Goal: Information Seeking & Learning: Learn about a topic

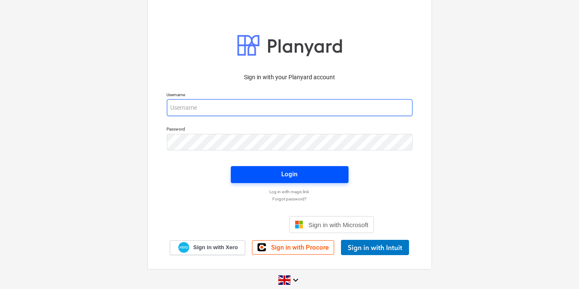
type input "[PERSON_NAME][EMAIL_ADDRESS][DOMAIN_NAME]"
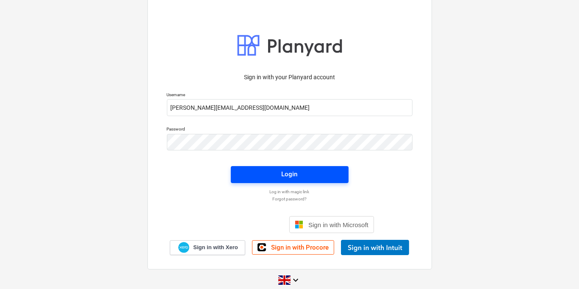
click at [307, 170] on span "Login" at bounding box center [289, 174] width 97 height 11
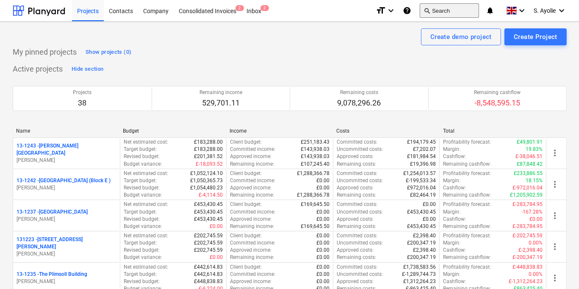
click at [450, 11] on button "search Search" at bounding box center [449, 10] width 59 height 14
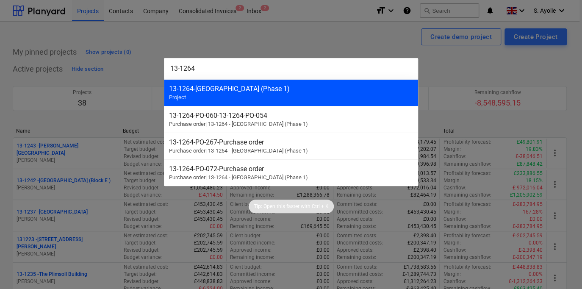
type input "13-1264"
click at [285, 94] on div "13-1264 - Plumstead [GEOGRAPHIC_DATA] (Phase 1) Project" at bounding box center [291, 92] width 254 height 27
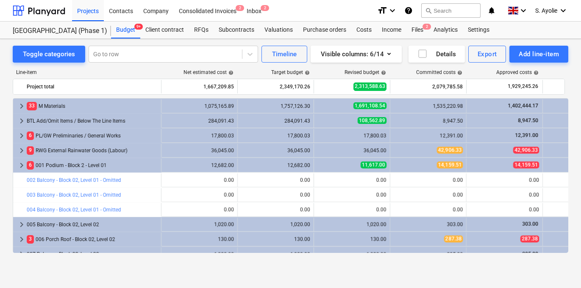
click at [93, 277] on div "Toggle categories Go to row Timeline Visible columns : 6/14 Details Export Add …" at bounding box center [290, 164] width 581 height 250
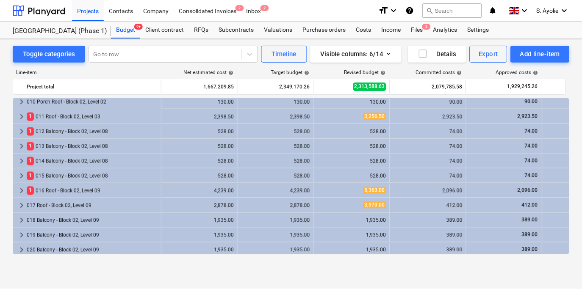
scroll to position [212, 0]
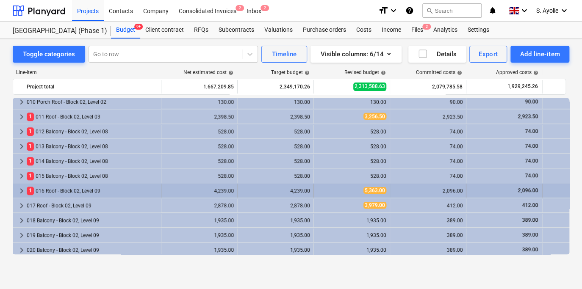
click at [104, 189] on div "1 016 Roof - Block 02, Level 09" at bounding box center [92, 191] width 131 height 14
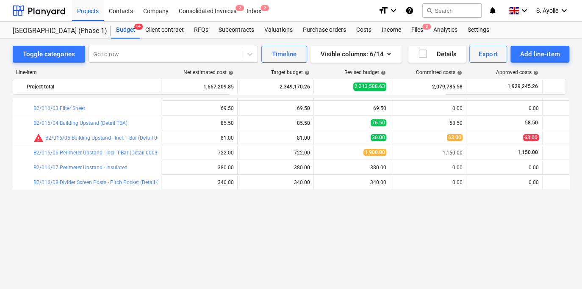
scroll to position [254, 0]
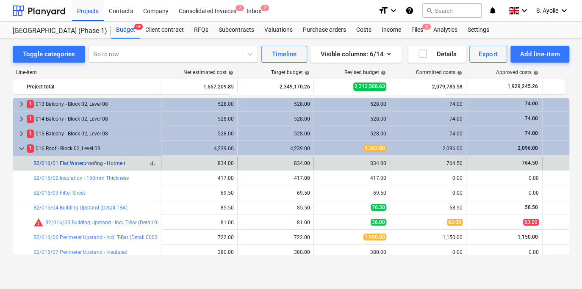
click at [110, 163] on link "B2/016/01 Flat Waterproofing - Hotmelt" at bounding box center [79, 164] width 92 height 6
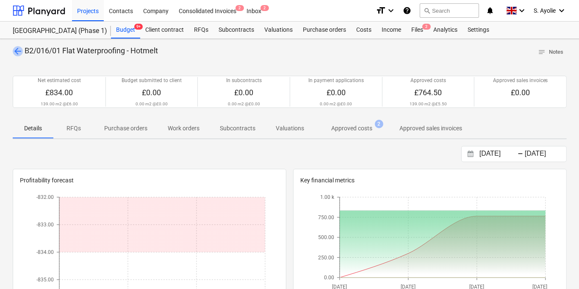
click at [19, 50] on span "arrow_back" at bounding box center [18, 51] width 10 height 10
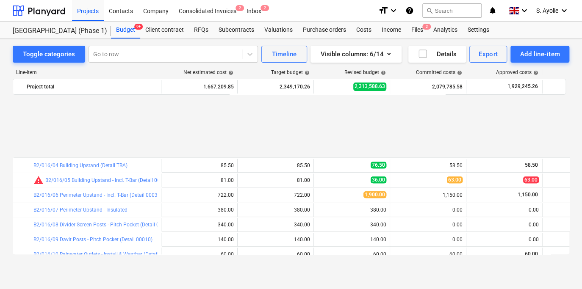
scroll to position [381, 0]
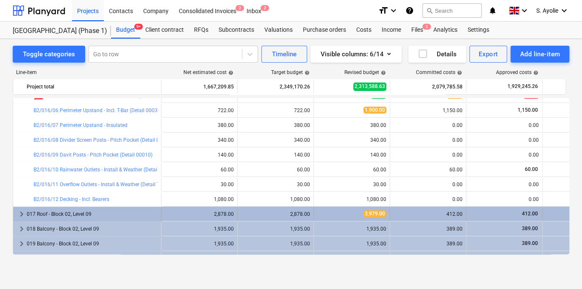
click at [105, 217] on div "017 Roof - Block 02, Level 09" at bounding box center [92, 215] width 131 height 14
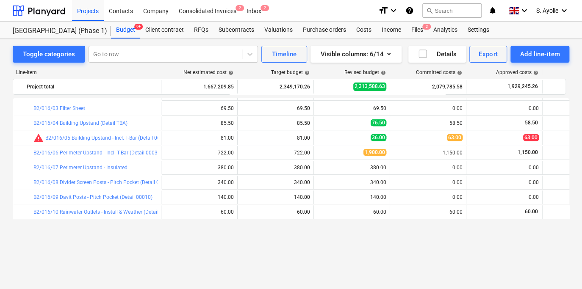
scroll to position [254, 0]
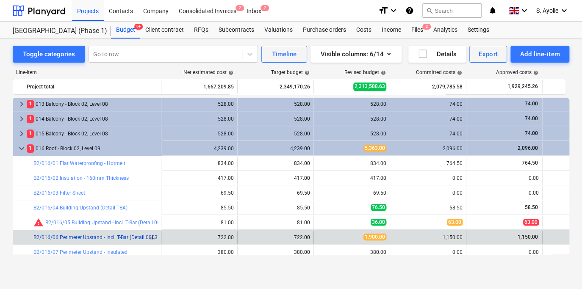
click at [99, 240] on link "B2/016/06 Perimeter Upstand - Incl. T-Bar (Detail 00030)" at bounding box center [97, 238] width 129 height 6
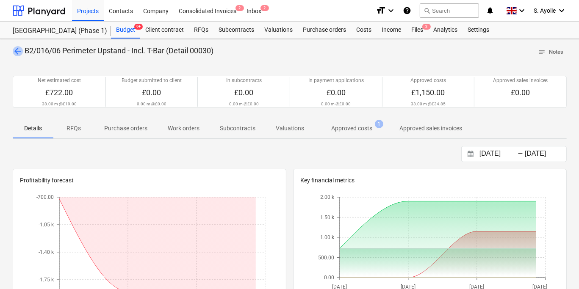
click at [19, 50] on span "arrow_back" at bounding box center [18, 51] width 10 height 10
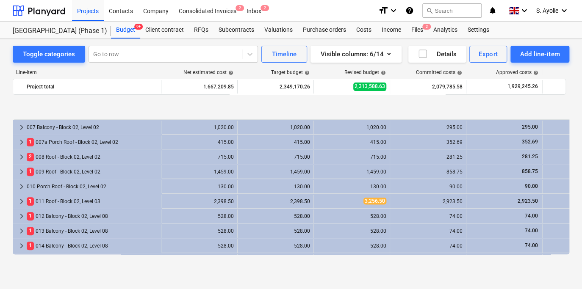
scroll to position [169, 0]
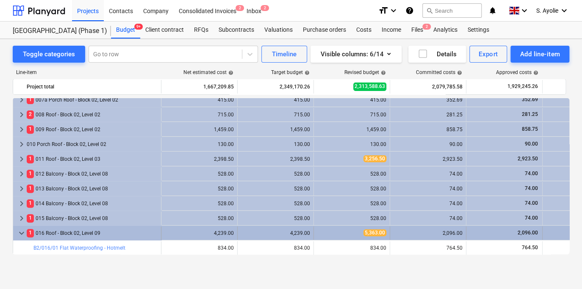
click at [51, 234] on div "1 016 Roof - Block 02, Level 09" at bounding box center [92, 234] width 131 height 14
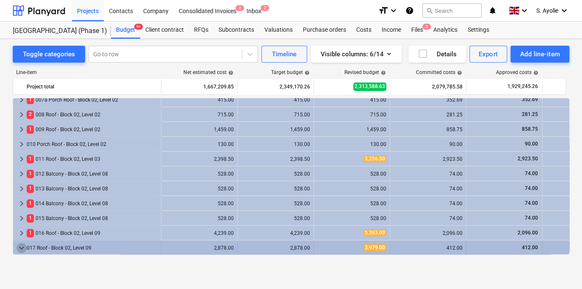
click at [24, 244] on span "keyboard_arrow_down" at bounding box center [22, 248] width 10 height 10
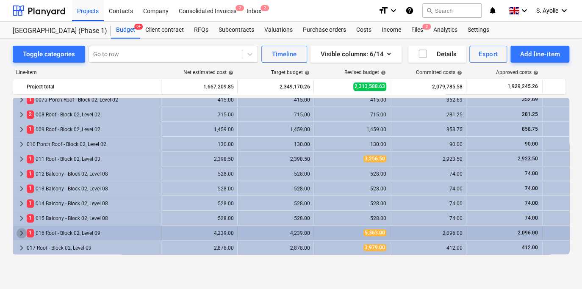
click at [25, 234] on span "keyboard_arrow_right" at bounding box center [22, 233] width 10 height 10
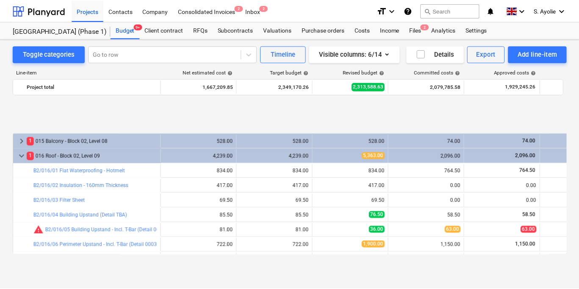
scroll to position [297, 0]
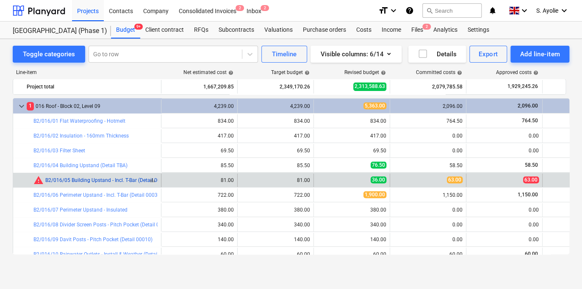
click at [103, 182] on link "B2/016/05 Building Upstand - Incl. T-Bar (Detail 00087)" at bounding box center [107, 180] width 125 height 6
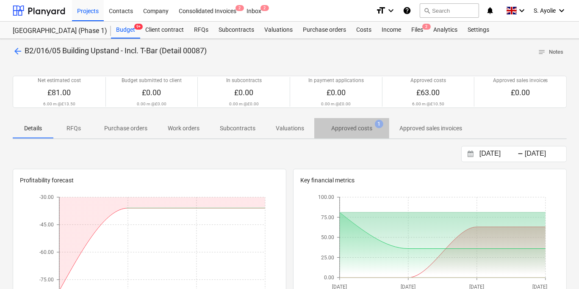
click at [359, 135] on span "Approved costs 1" at bounding box center [351, 128] width 75 height 15
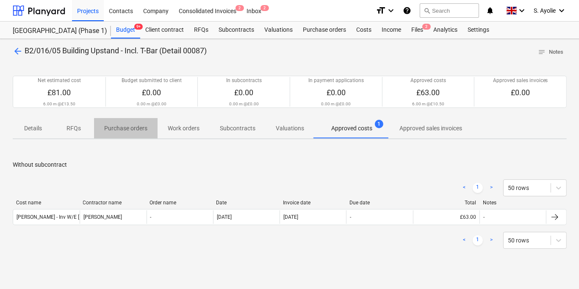
click at [148, 136] on button "Purchase orders" at bounding box center [126, 128] width 64 height 20
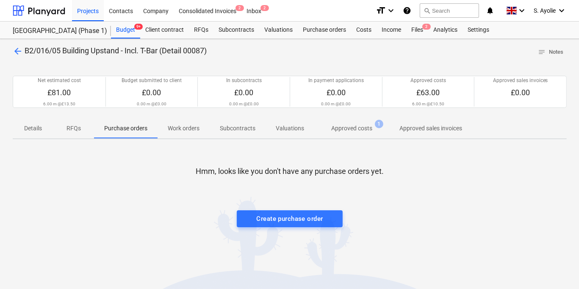
click at [44, 126] on span "Details" at bounding box center [33, 129] width 41 height 14
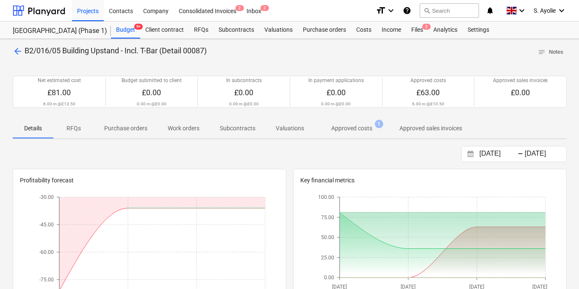
click at [142, 125] on p "Purchase orders" at bounding box center [125, 128] width 43 height 9
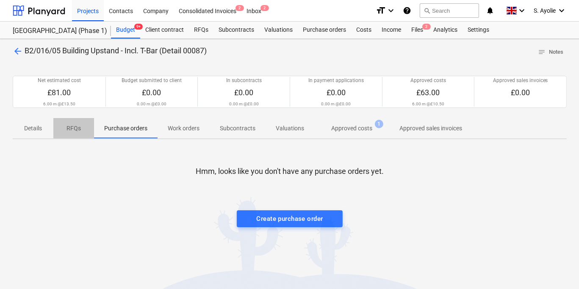
click at [93, 130] on span "RFQs" at bounding box center [73, 129] width 41 height 14
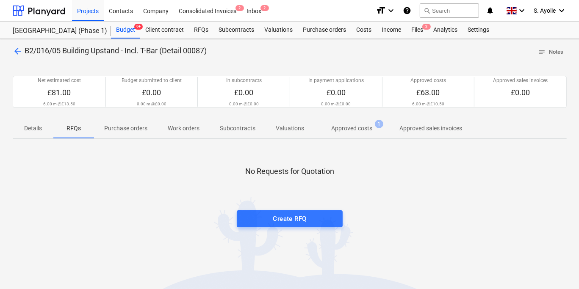
click at [116, 130] on p "Purchase orders" at bounding box center [125, 128] width 43 height 9
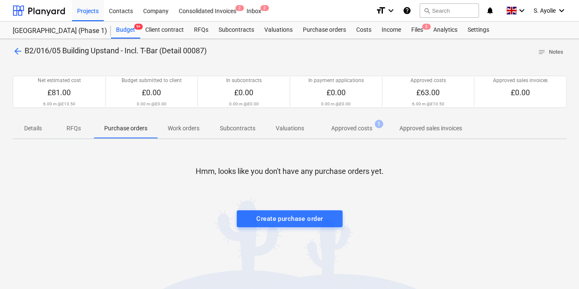
click at [198, 131] on p "Work orders" at bounding box center [184, 128] width 32 height 9
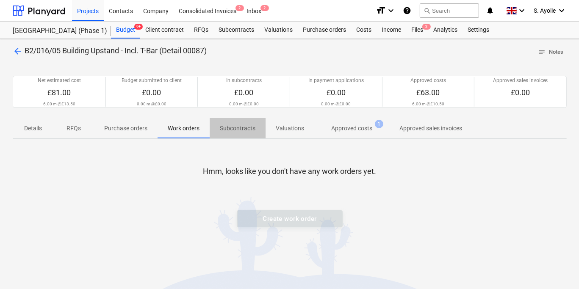
click at [238, 132] on p "Subcontracts" at bounding box center [238, 128] width 36 height 9
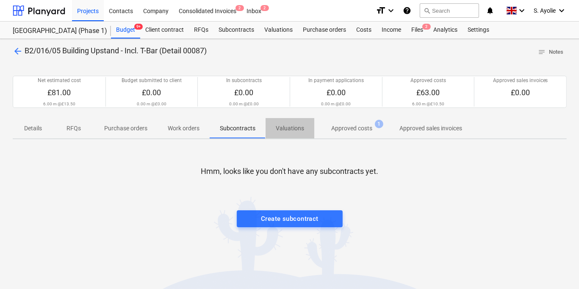
click at [283, 135] on span "Valuations" at bounding box center [290, 129] width 49 height 14
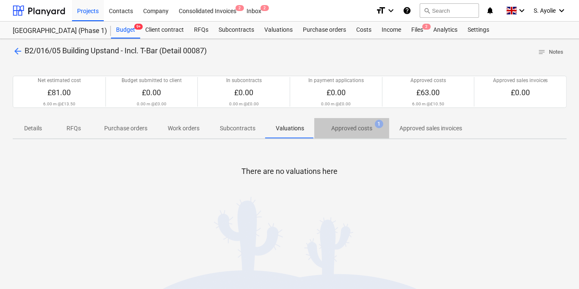
click at [344, 128] on p "Approved costs" at bounding box center [351, 128] width 41 height 9
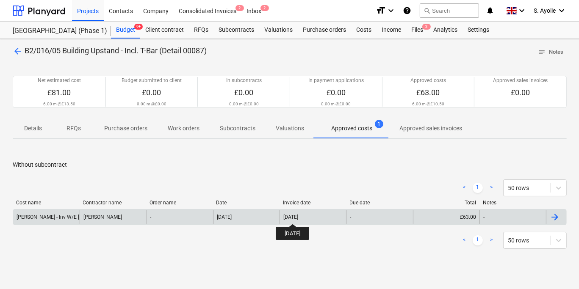
click at [298, 216] on div "[DATE]" at bounding box center [290, 217] width 15 height 6
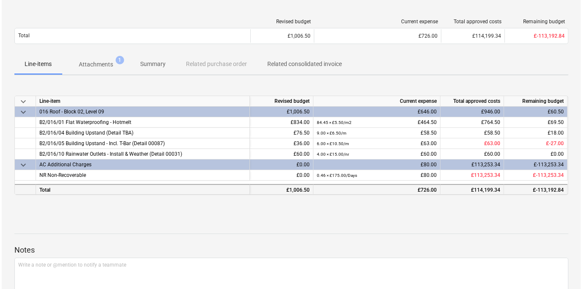
scroll to position [113, 0]
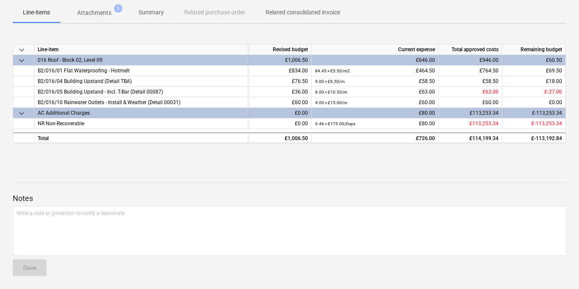
click at [111, 22] on div "Line-items Attachments 1 Summary Related purchase order Related consolidated in…" at bounding box center [290, 13] width 554 height 21
click at [108, 17] on span "Attachments 1" at bounding box center [94, 12] width 68 height 15
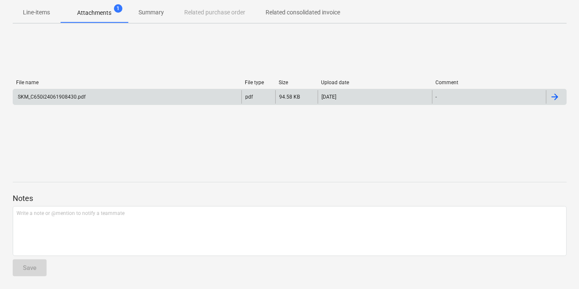
click at [110, 93] on div "SKM_C650i24061908430.pdf" at bounding box center [127, 97] width 228 height 14
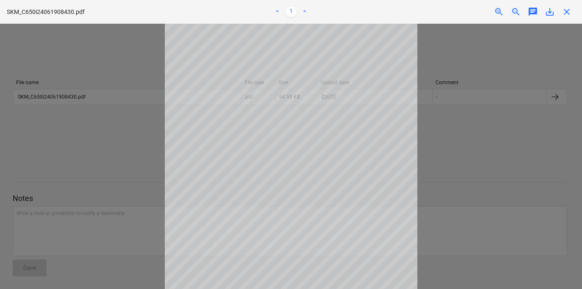
scroll to position [92, 0]
click at [452, 198] on div at bounding box center [291, 157] width 582 height 266
click at [498, 132] on div at bounding box center [291, 157] width 582 height 266
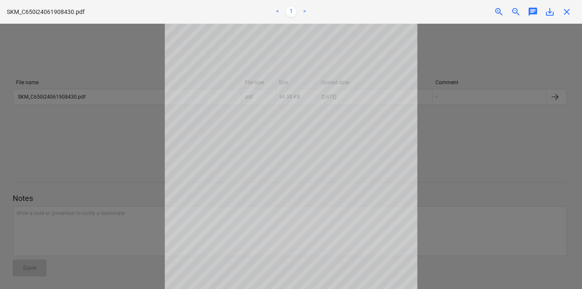
click at [508, 158] on div at bounding box center [291, 157] width 582 height 266
click at [540, 143] on div at bounding box center [291, 157] width 582 height 266
click at [566, 8] on span "close" at bounding box center [567, 12] width 10 height 10
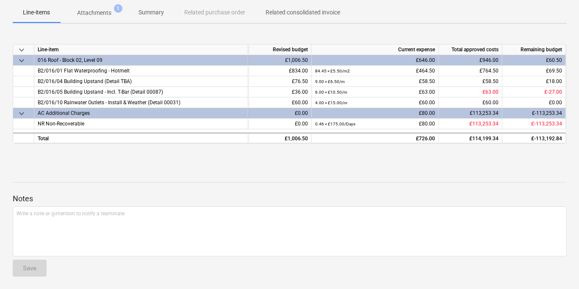
click at [170, 183] on div "Notes Write a note or @mention to notify a teammate ﻿ Save" at bounding box center [290, 227] width 554 height 112
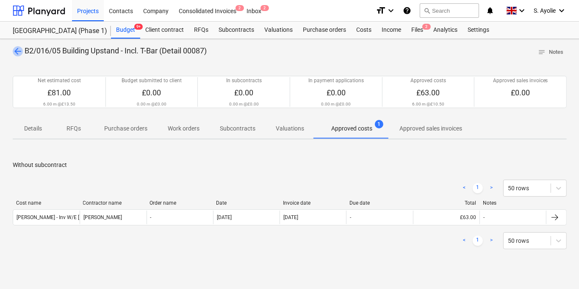
click at [13, 50] on span "arrow_back" at bounding box center [18, 51] width 10 height 10
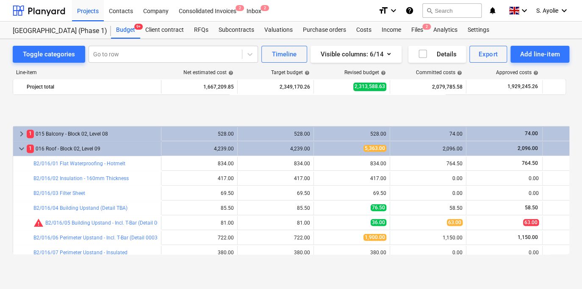
scroll to position [297, 0]
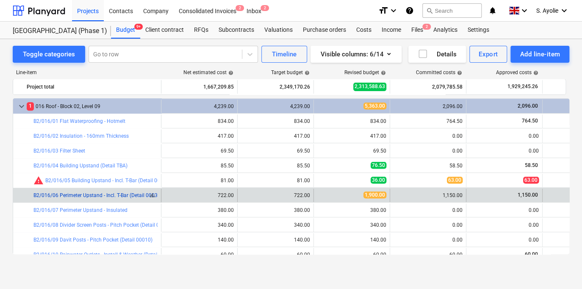
click at [97, 196] on link "B2/016/06 Perimeter Upstand - Incl. T-Bar (Detail 00030)" at bounding box center [97, 195] width 129 height 6
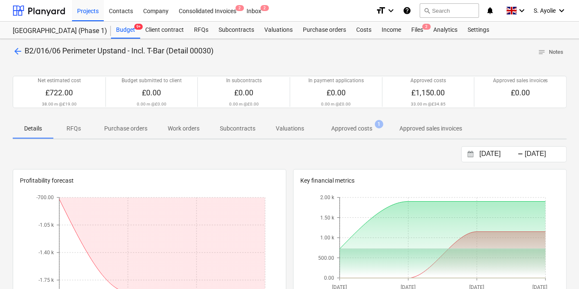
click at [19, 52] on span "arrow_back" at bounding box center [18, 51] width 10 height 10
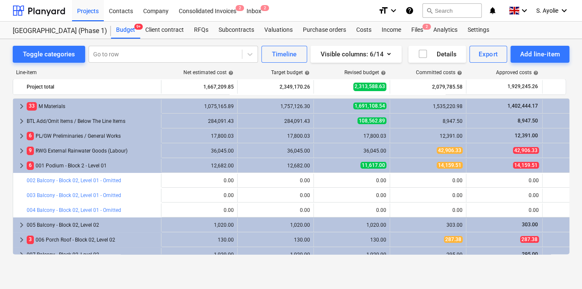
scroll to position [297, 0]
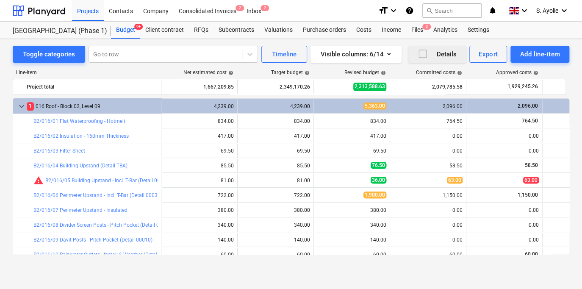
click at [418, 51] on icon "button" at bounding box center [423, 54] width 10 height 10
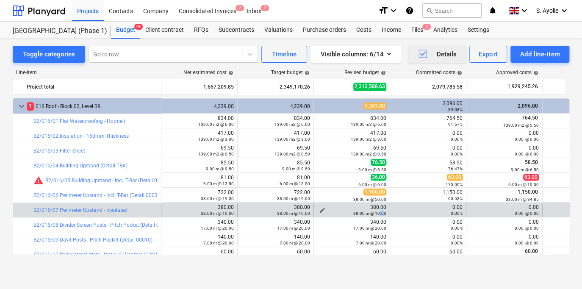
drag, startPoint x: 380, startPoint y: 211, endPoint x: 385, endPoint y: 213, distance: 6.2
click at [385, 213] on small "38.00 m @ 10.00" at bounding box center [369, 213] width 33 height 5
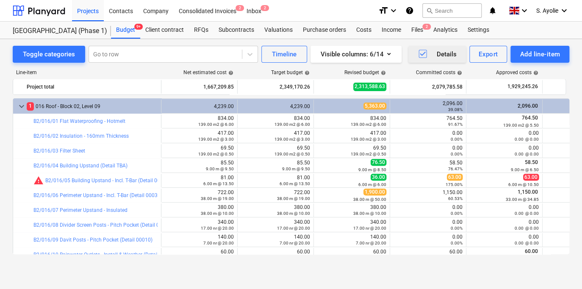
click at [153, 194] on link "B2/016/06 Perimeter Upstand - Incl. T-Bar (Detail 00030)" at bounding box center [97, 195] width 129 height 6
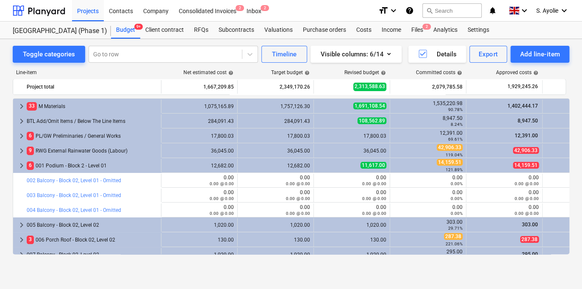
scroll to position [297, 0]
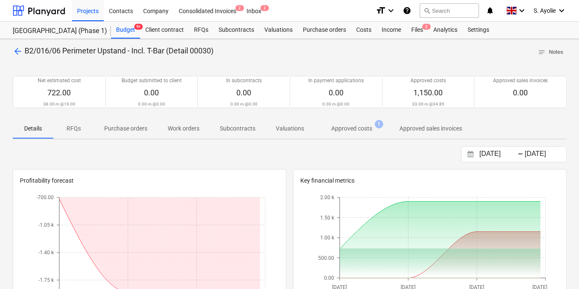
click at [19, 49] on span "arrow_back" at bounding box center [18, 51] width 10 height 10
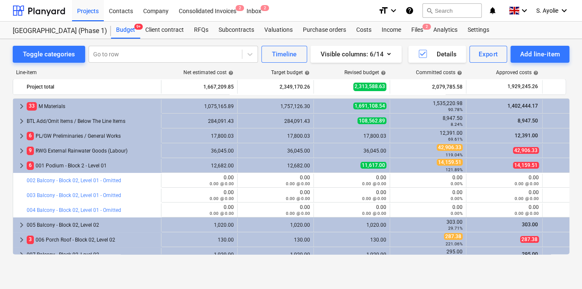
scroll to position [297, 0]
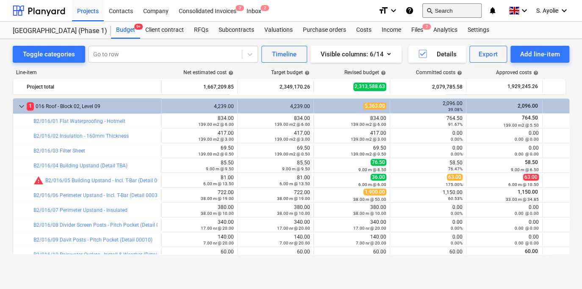
click at [450, 8] on button "search Search" at bounding box center [451, 10] width 59 height 14
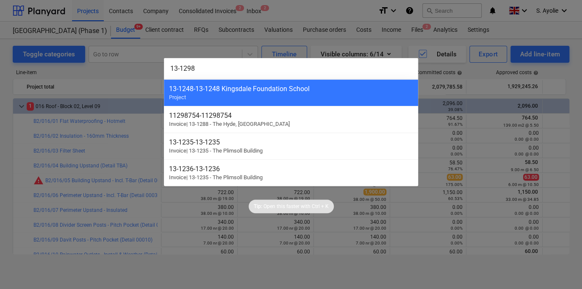
type input "13-1298"
click at [444, 48] on div at bounding box center [291, 144] width 582 height 289
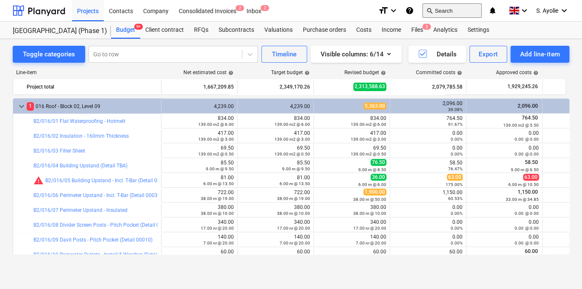
click at [449, 11] on button "search Search" at bounding box center [451, 10] width 59 height 14
